Goal: Find specific page/section

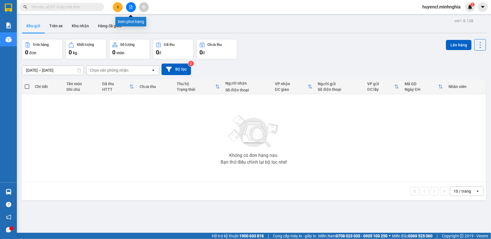
click at [130, 3] on button at bounding box center [131, 7] width 10 height 10
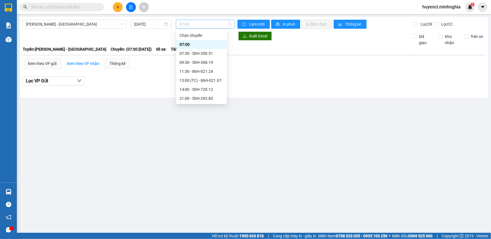
click at [207, 21] on span "07:00" at bounding box center [205, 24] width 52 height 8
